Goal: Navigation & Orientation: Find specific page/section

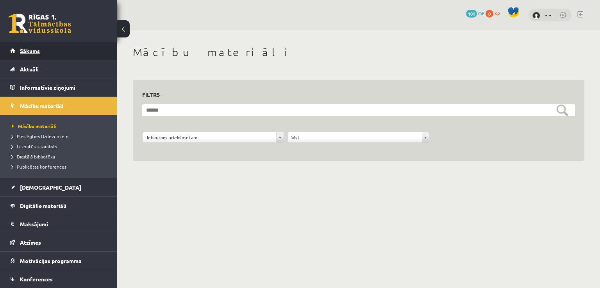
click at [66, 57] on link "Sākums" at bounding box center [58, 51] width 97 height 18
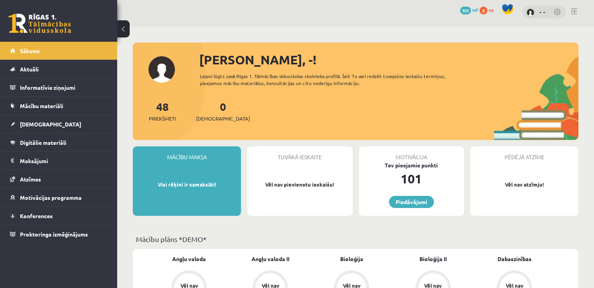
scroll to position [2, 0]
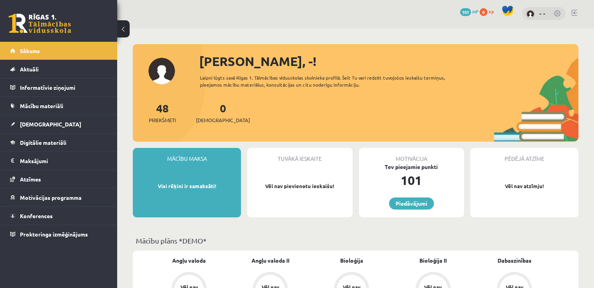
click at [198, 169] on div "Mācību maksa Visi rēķini ir samaksāti!" at bounding box center [187, 182] width 108 height 69
click at [198, 155] on div "Mācību maksa" at bounding box center [187, 155] width 108 height 15
click at [39, 158] on legend "Maksājumi 0" at bounding box center [63, 161] width 87 height 18
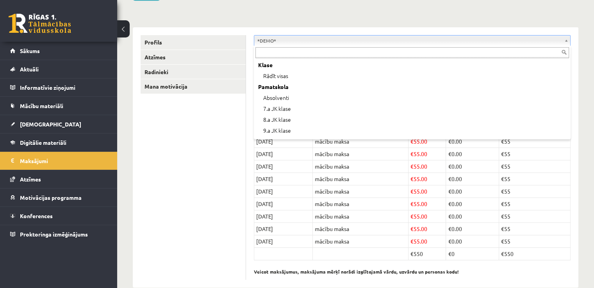
scroll to position [31, 0]
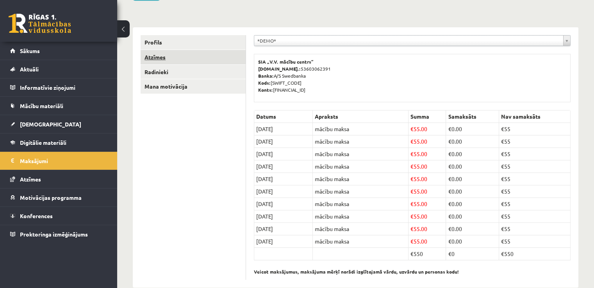
click at [178, 56] on link "Atzīmes" at bounding box center [193, 57] width 105 height 14
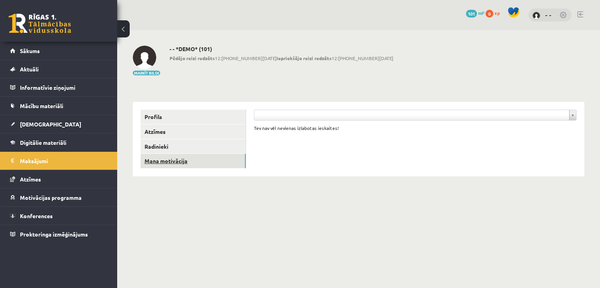
click at [214, 164] on link "Mana motivācija" at bounding box center [193, 161] width 105 height 14
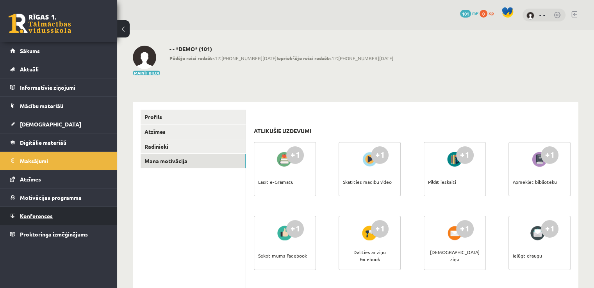
click at [64, 215] on link "Konferences" at bounding box center [58, 216] width 97 height 18
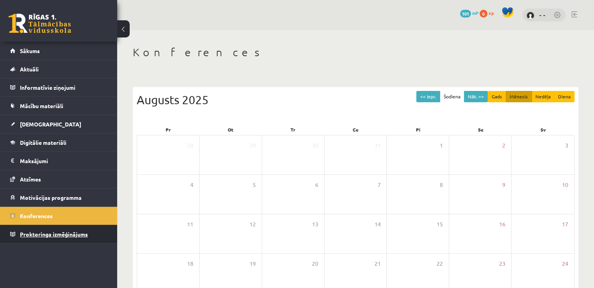
click at [39, 230] on link "Proktoringa izmēģinājums" at bounding box center [58, 234] width 97 height 18
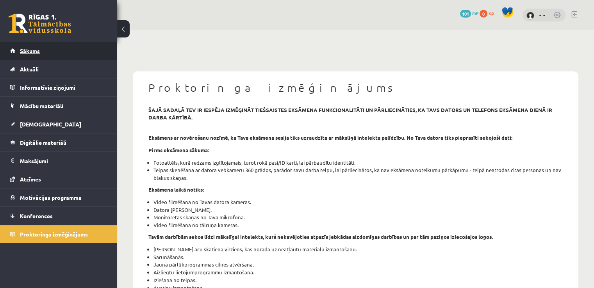
click at [47, 46] on link "Sākums" at bounding box center [58, 51] width 97 height 18
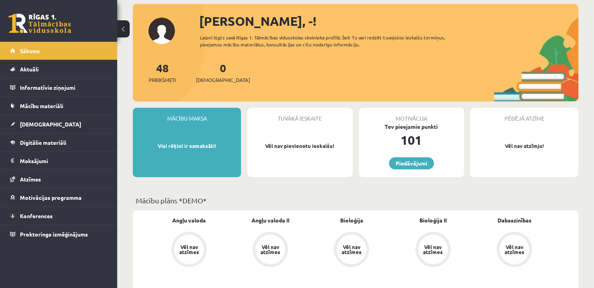
scroll to position [45, 0]
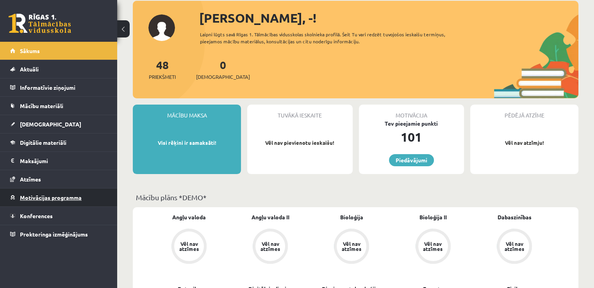
click at [81, 205] on link "Motivācijas programma" at bounding box center [58, 198] width 97 height 18
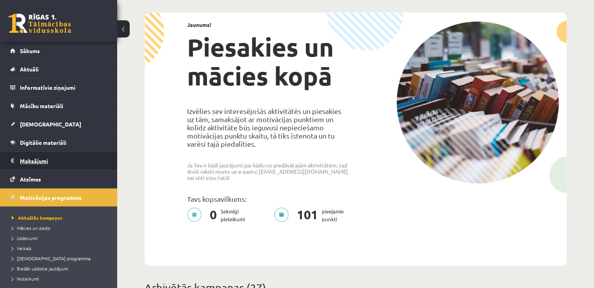
click at [34, 161] on legend "Maksājumi 0" at bounding box center [63, 161] width 87 height 18
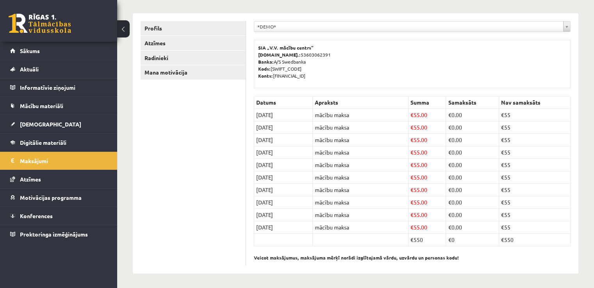
scroll to position [80, 0]
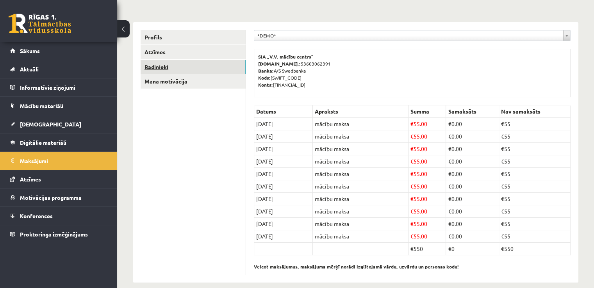
click at [184, 69] on link "Radinieki" at bounding box center [193, 67] width 105 height 14
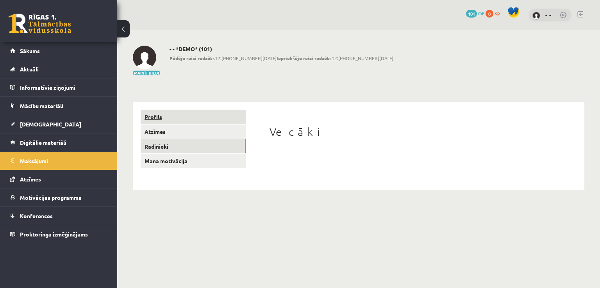
click at [171, 114] on link "Profils" at bounding box center [193, 117] width 105 height 14
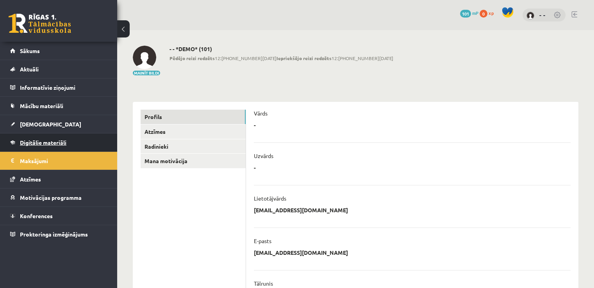
click at [56, 137] on link "Digitālie materiāli" at bounding box center [58, 142] width 97 height 18
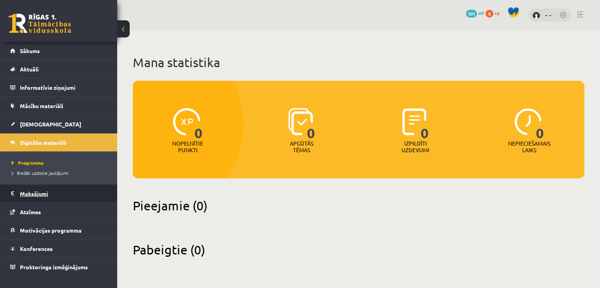
click at [15, 189] on link "Maksājumi 0" at bounding box center [58, 194] width 97 height 18
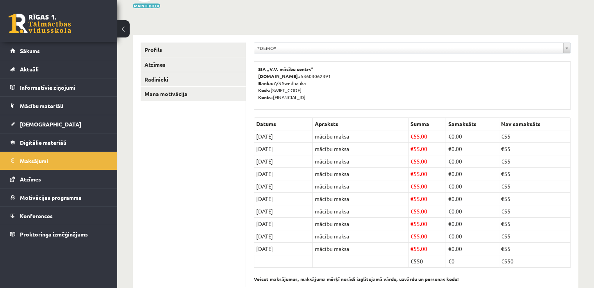
scroll to position [65, 0]
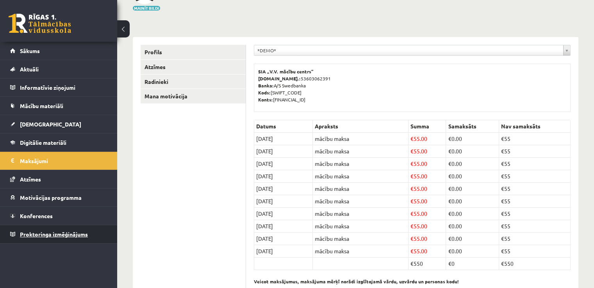
click at [53, 232] on span "Proktoringa izmēģinājums" at bounding box center [54, 234] width 68 height 7
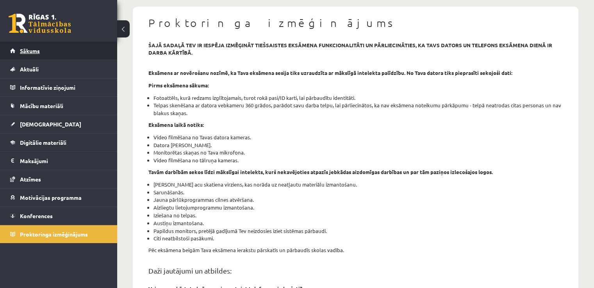
click at [71, 52] on link "Sākums" at bounding box center [58, 51] width 97 height 18
